Goal: Check status: Check status

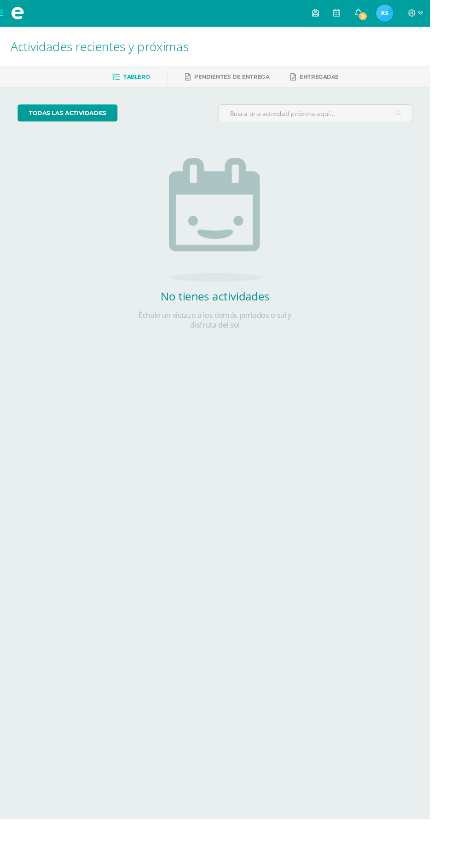
click at [386, 21] on span "2" at bounding box center [380, 17] width 10 height 10
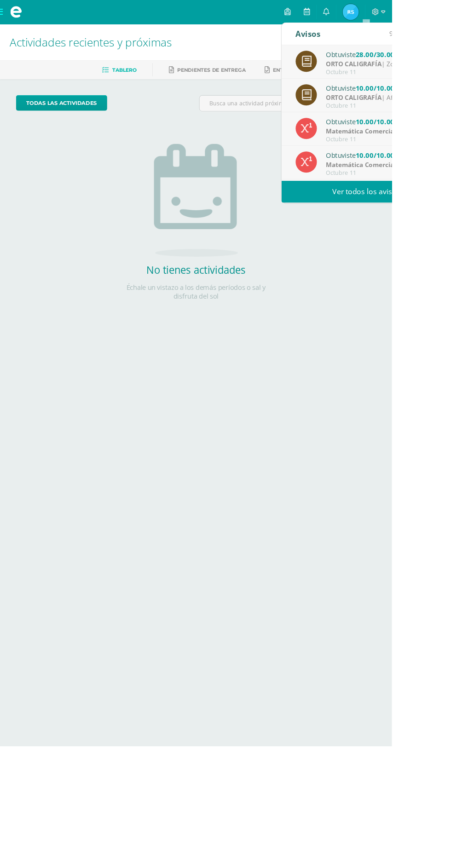
click at [450, 222] on link "Ver todos los avisos" at bounding box center [421, 220] width 195 height 25
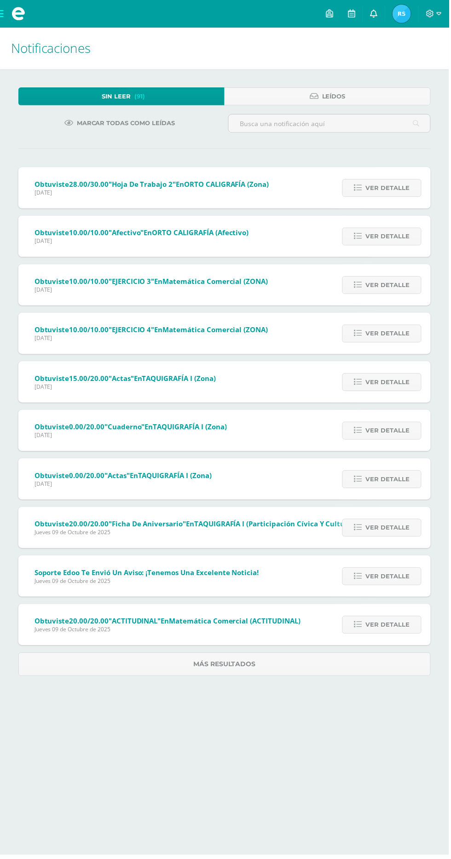
click at [379, 18] on span at bounding box center [375, 14] width 7 height 10
click at [406, 12] on img at bounding box center [403, 14] width 18 height 18
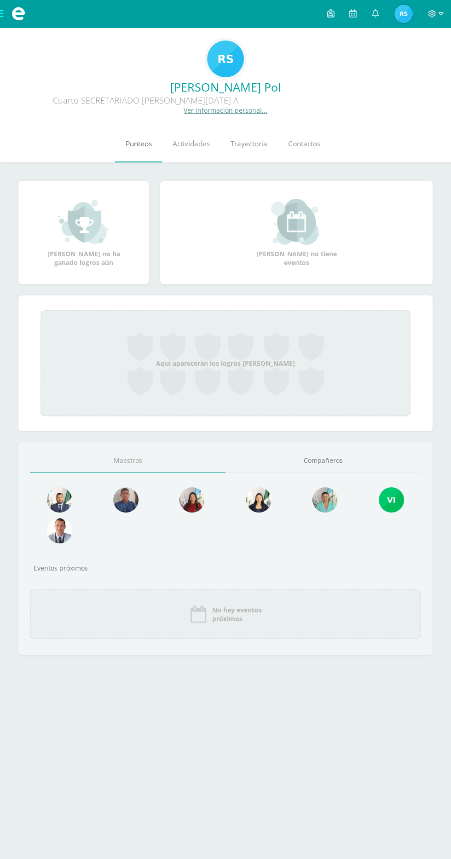
click at [140, 150] on link "Punteos" at bounding box center [138, 144] width 47 height 37
